Goal: Learn about a topic

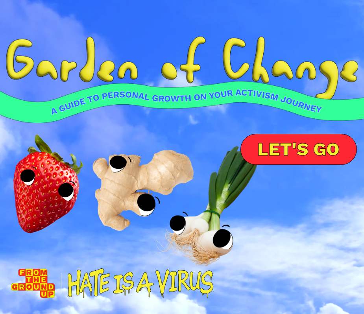
click at [125, 183] on div at bounding box center [182, 180] width 364 height 157
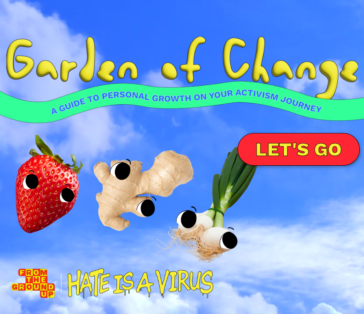
click at [278, 138] on link "LET'S GO" at bounding box center [298, 149] width 122 height 33
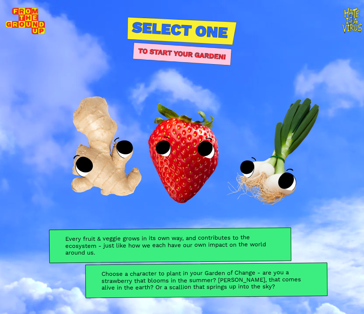
click at [189, 165] on img at bounding box center [182, 145] width 140 height 139
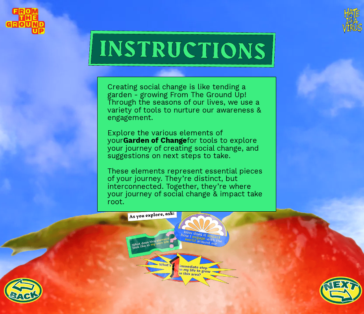
click at [331, 296] on link at bounding box center [340, 290] width 43 height 43
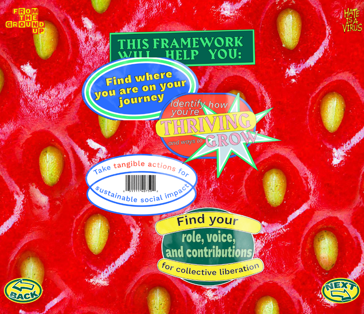
click at [144, 79] on img at bounding box center [181, 171] width 201 height 229
click at [198, 133] on img at bounding box center [181, 171] width 201 height 229
click at [337, 288] on link at bounding box center [340, 290] width 43 height 43
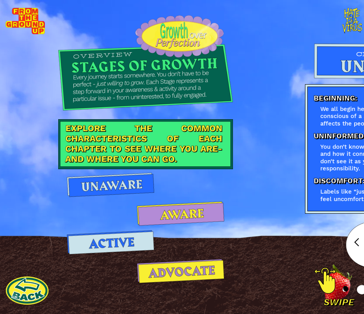
click at [24, 286] on link at bounding box center [27, 290] width 43 height 43
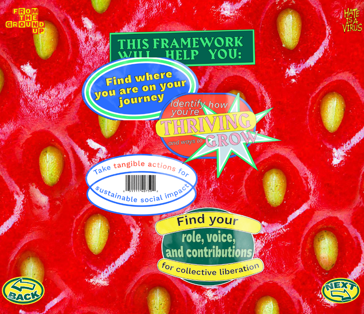
click at [24, 286] on link at bounding box center [23, 290] width 43 height 43
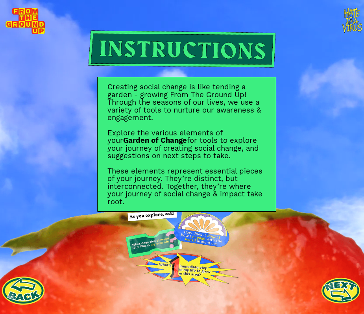
click at [24, 286] on link at bounding box center [23, 290] width 43 height 43
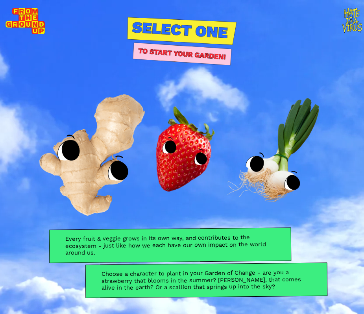
click at [92, 171] on img at bounding box center [97, 146] width 173 height 179
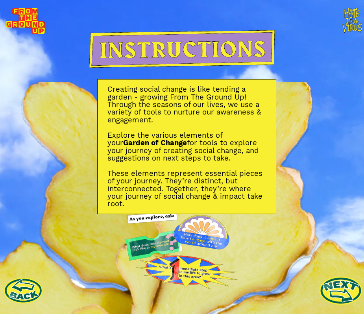
click at [329, 283] on link at bounding box center [340, 290] width 43 height 43
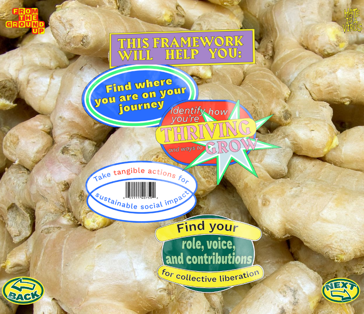
click at [25, 284] on link at bounding box center [23, 290] width 43 height 43
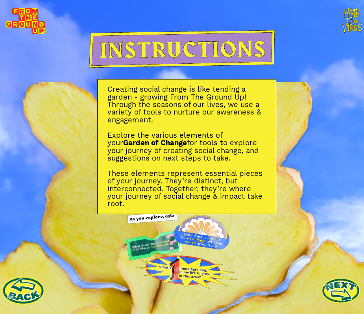
click at [25, 285] on link at bounding box center [23, 290] width 43 height 43
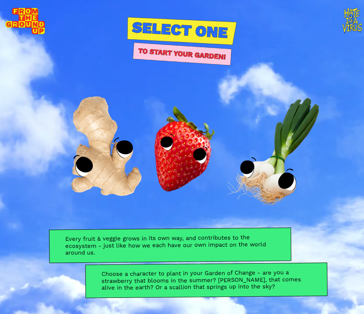
click at [277, 50] on video at bounding box center [182, 157] width 364 height 314
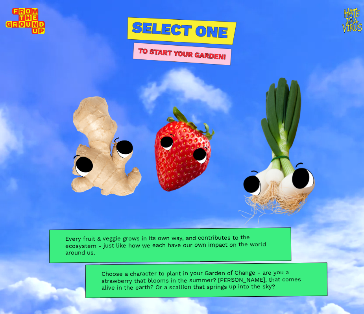
click at [280, 151] on img at bounding box center [277, 153] width 173 height 179
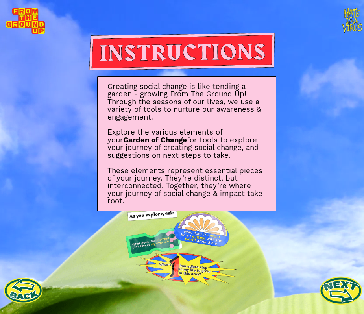
click at [325, 291] on link at bounding box center [340, 290] width 43 height 43
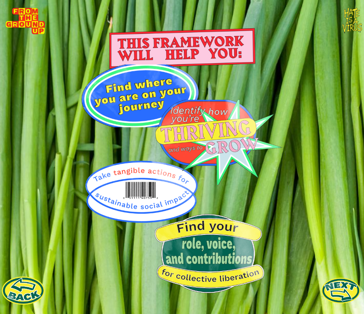
click at [19, 295] on link at bounding box center [23, 290] width 43 height 43
